Goal: Find specific page/section: Find specific page/section

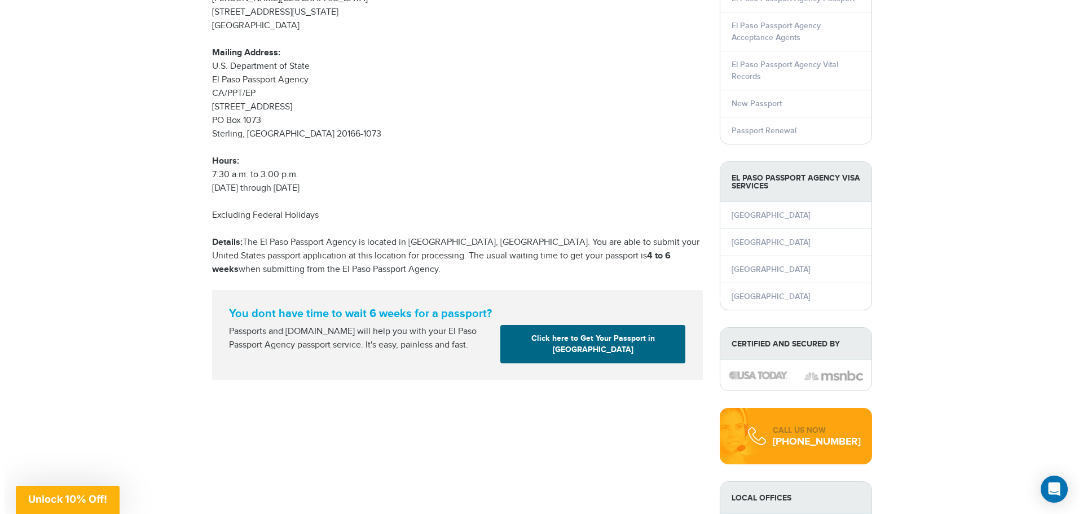
scroll to position [169, 0]
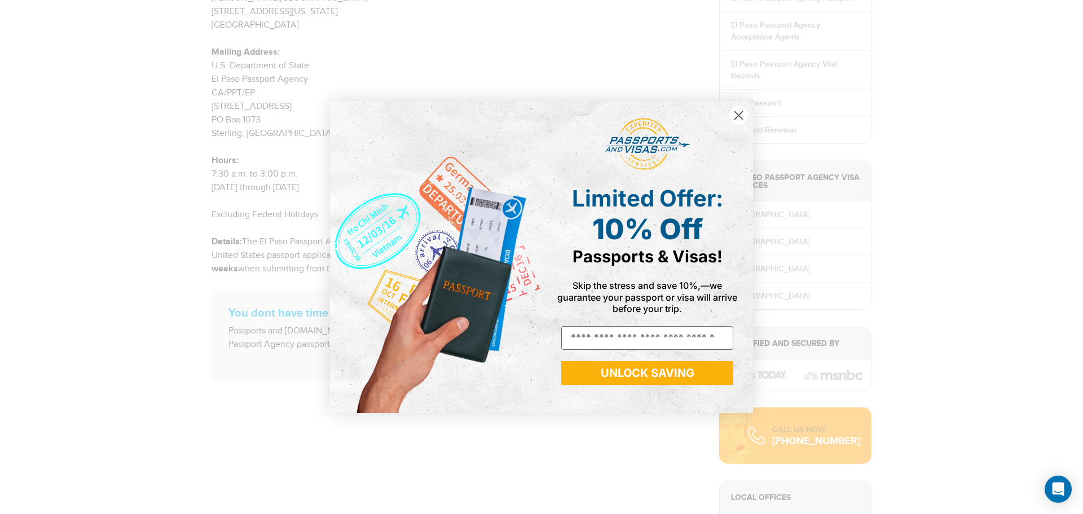
click at [741, 107] on circle "Close dialog" at bounding box center [738, 115] width 19 height 19
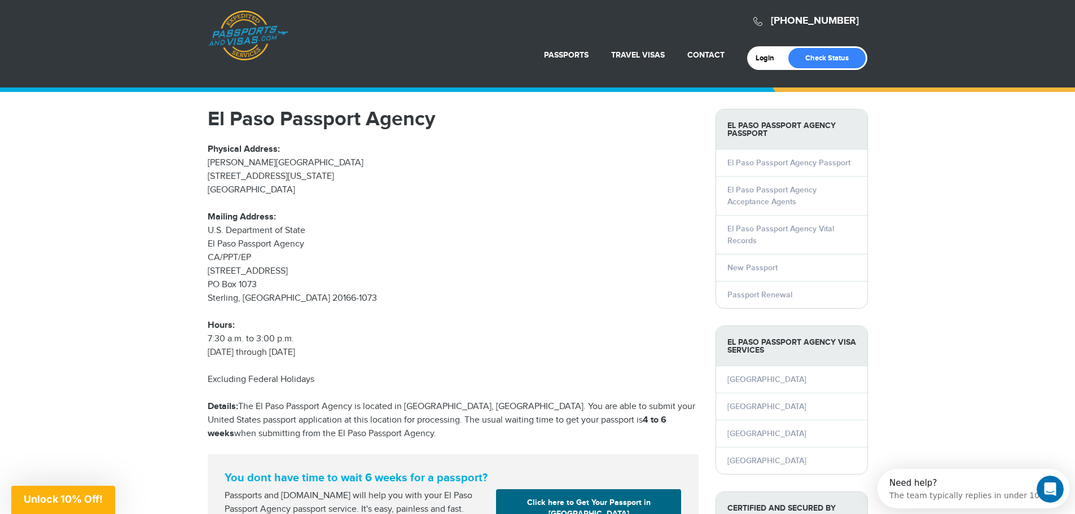
scroll to position [0, 0]
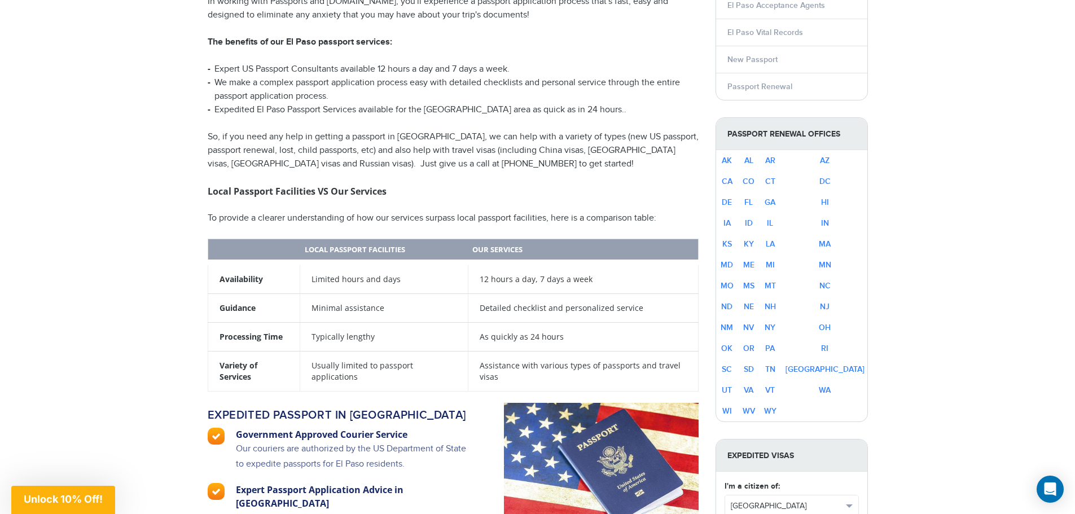
scroll to position [282, 0]
